Goal: Task Accomplishment & Management: Use online tool/utility

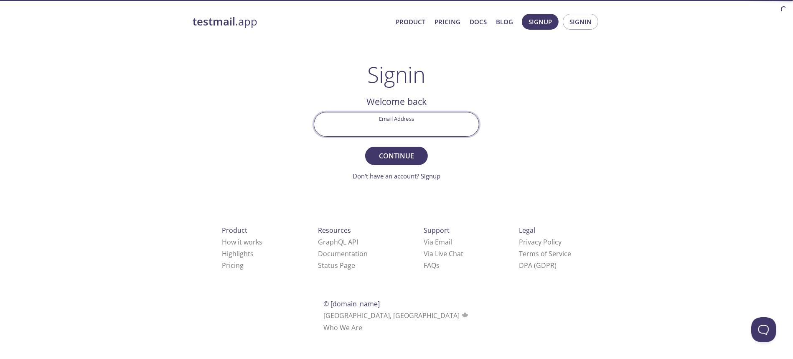
click at [397, 123] on input "Email Address" at bounding box center [396, 124] width 165 height 24
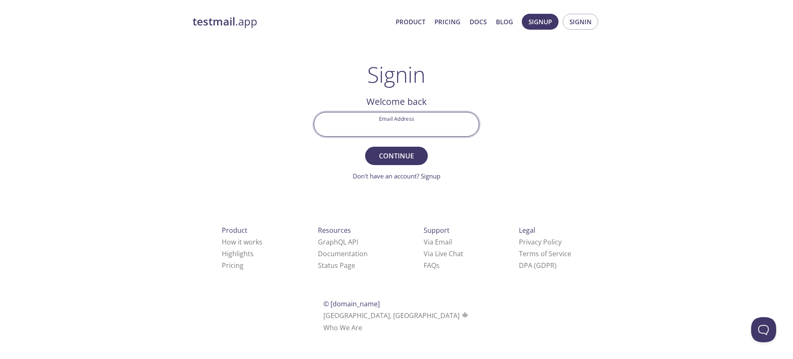
type input "[EMAIL_ADDRESS][PERSON_NAME][DOMAIN_NAME]"
click at [397, 155] on span "Continue" at bounding box center [397, 156] width 44 height 12
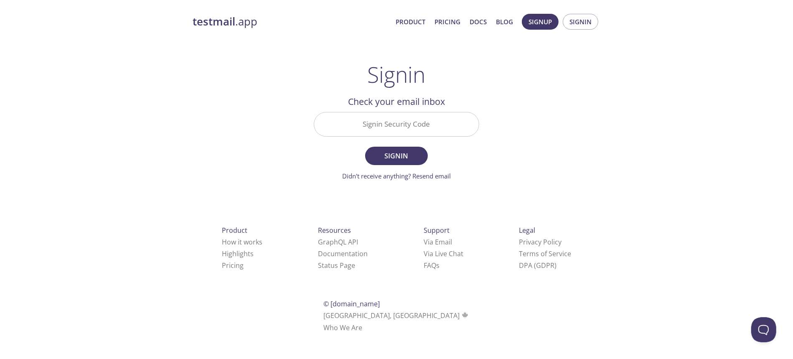
click at [441, 120] on input "Signin Security Code" at bounding box center [396, 124] width 165 height 24
click at [393, 127] on input "Signin Security Code" at bounding box center [396, 124] width 165 height 24
type input "5B5APA7"
click at [365, 147] on button "Signin" at bounding box center [396, 156] width 63 height 18
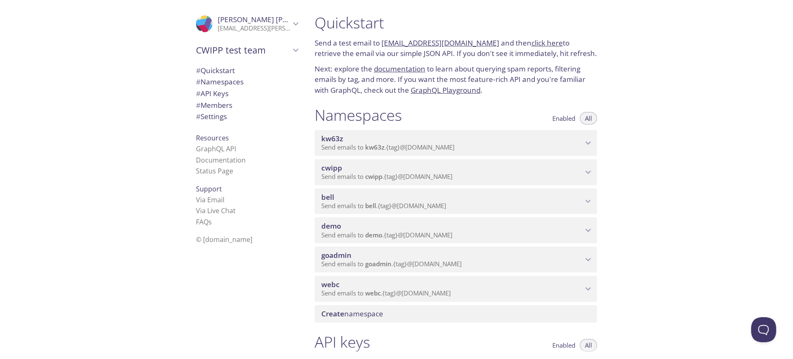
click at [433, 225] on span "demo" at bounding box center [452, 226] width 262 height 9
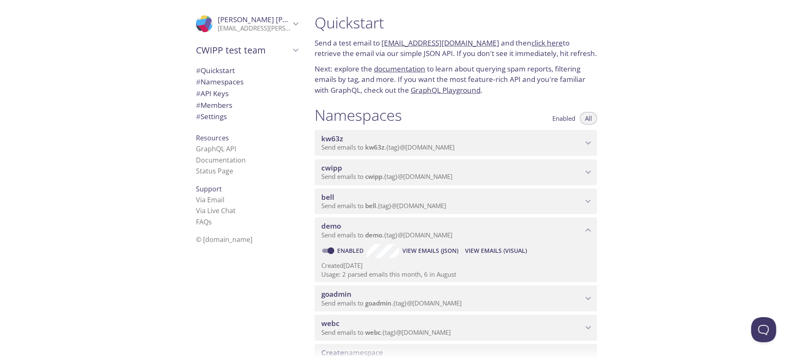
click at [506, 250] on span "View Emails (Visual)" at bounding box center [496, 251] width 62 height 10
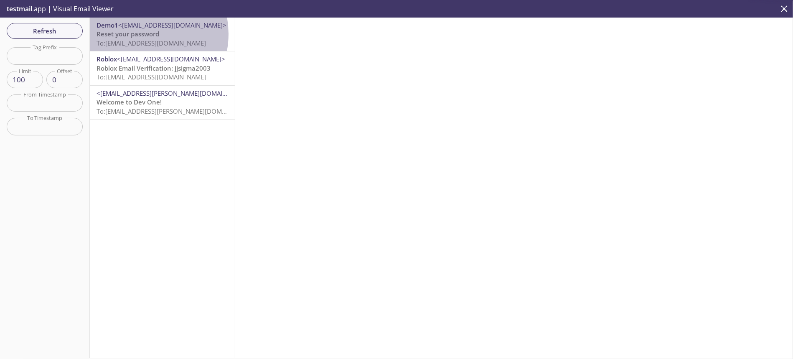
click at [135, 34] on span "Reset your password" at bounding box center [128, 34] width 63 height 8
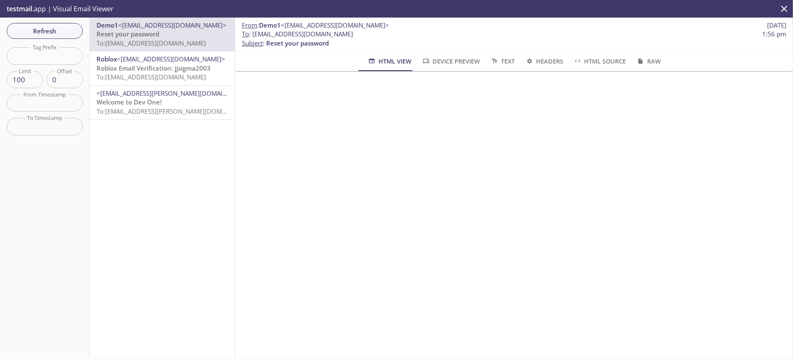
drag, startPoint x: 252, startPoint y: 33, endPoint x: 402, endPoint y: 32, distance: 150.1
click at [402, 32] on span "To : [EMAIL_ADDRESS][DOMAIN_NAME] 1:56 pm" at bounding box center [514, 34] width 545 height 9
copy span "[EMAIL_ADDRESS][DOMAIN_NAME]"
